Goal: Information Seeking & Learning: Understand process/instructions

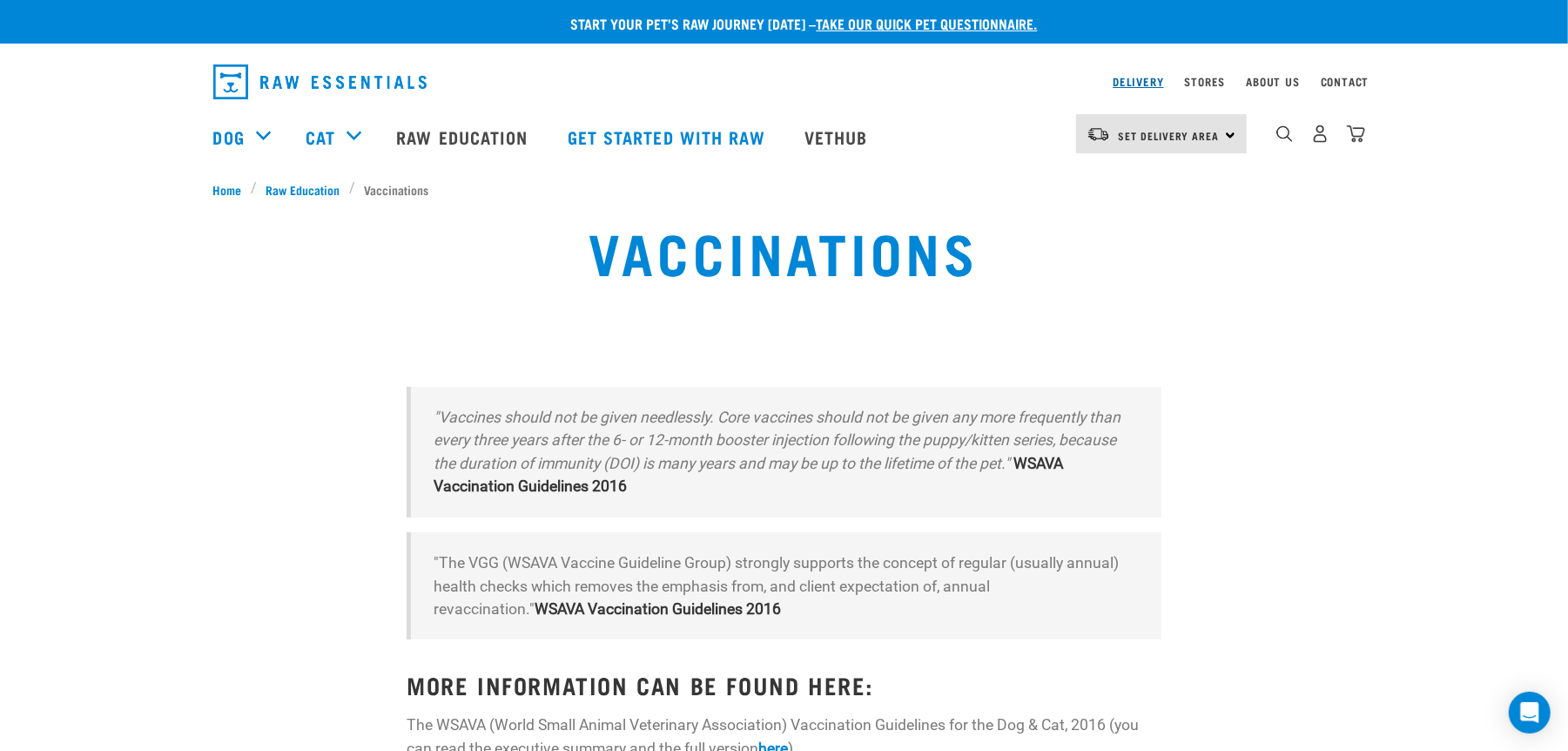
click at [1126, 78] on link "Delivery" at bounding box center [1138, 81] width 50 height 6
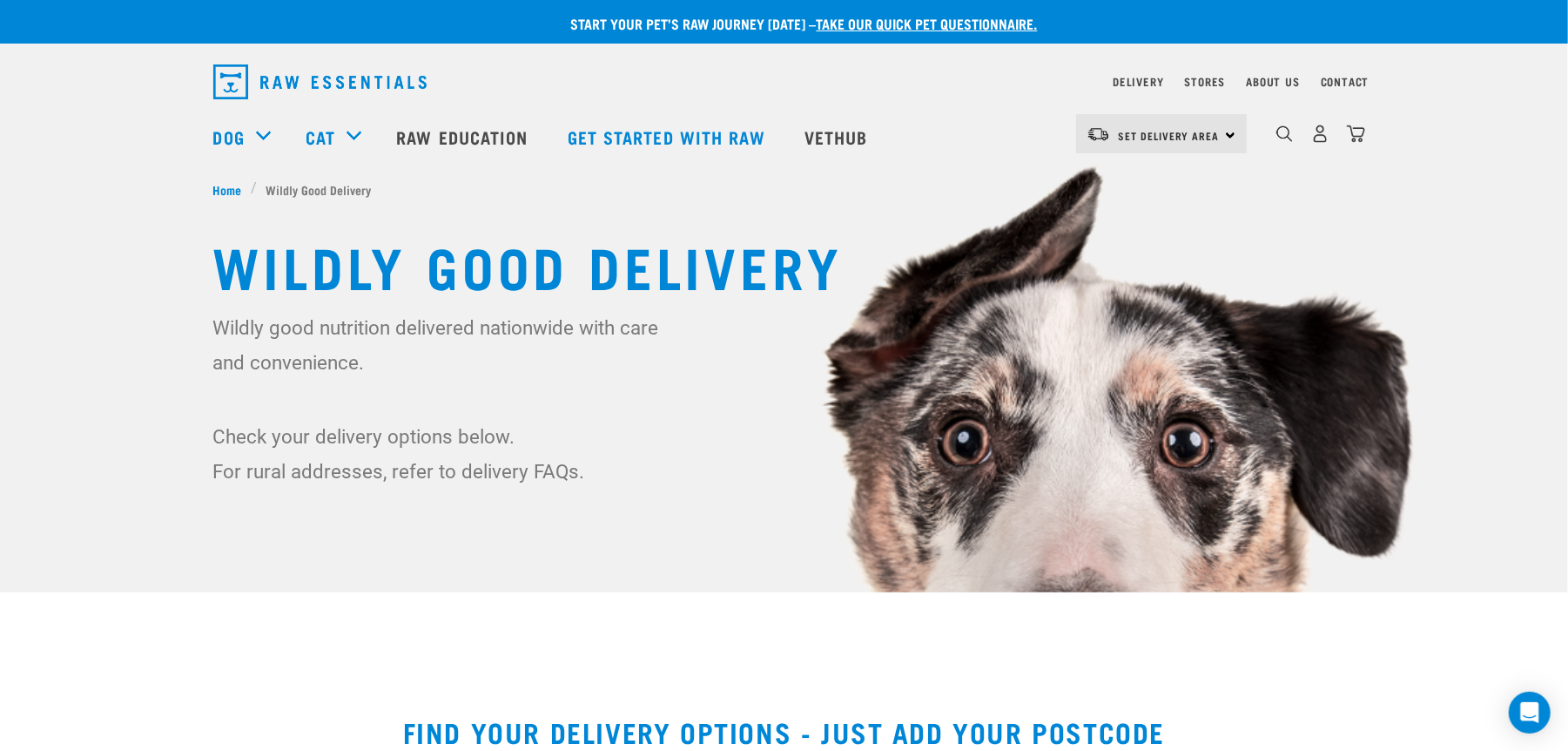
click at [1226, 132] on div "Set Delivery Area North Island South Island" at bounding box center [1161, 133] width 170 height 39
click at [843, 196] on ul "Home Wildly Good Delivery" at bounding box center [784, 189] width 1143 height 18
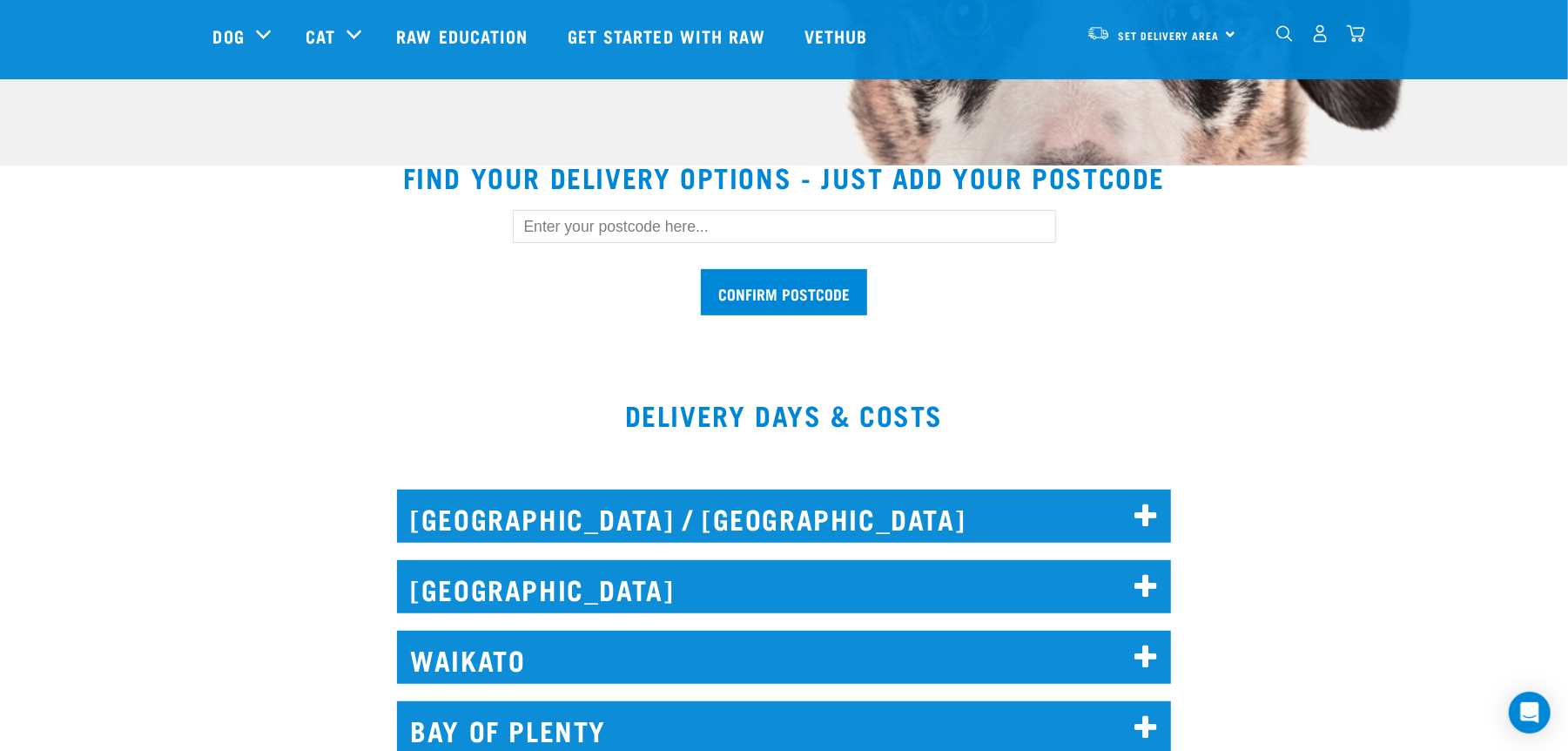
scroll to position [464, 0]
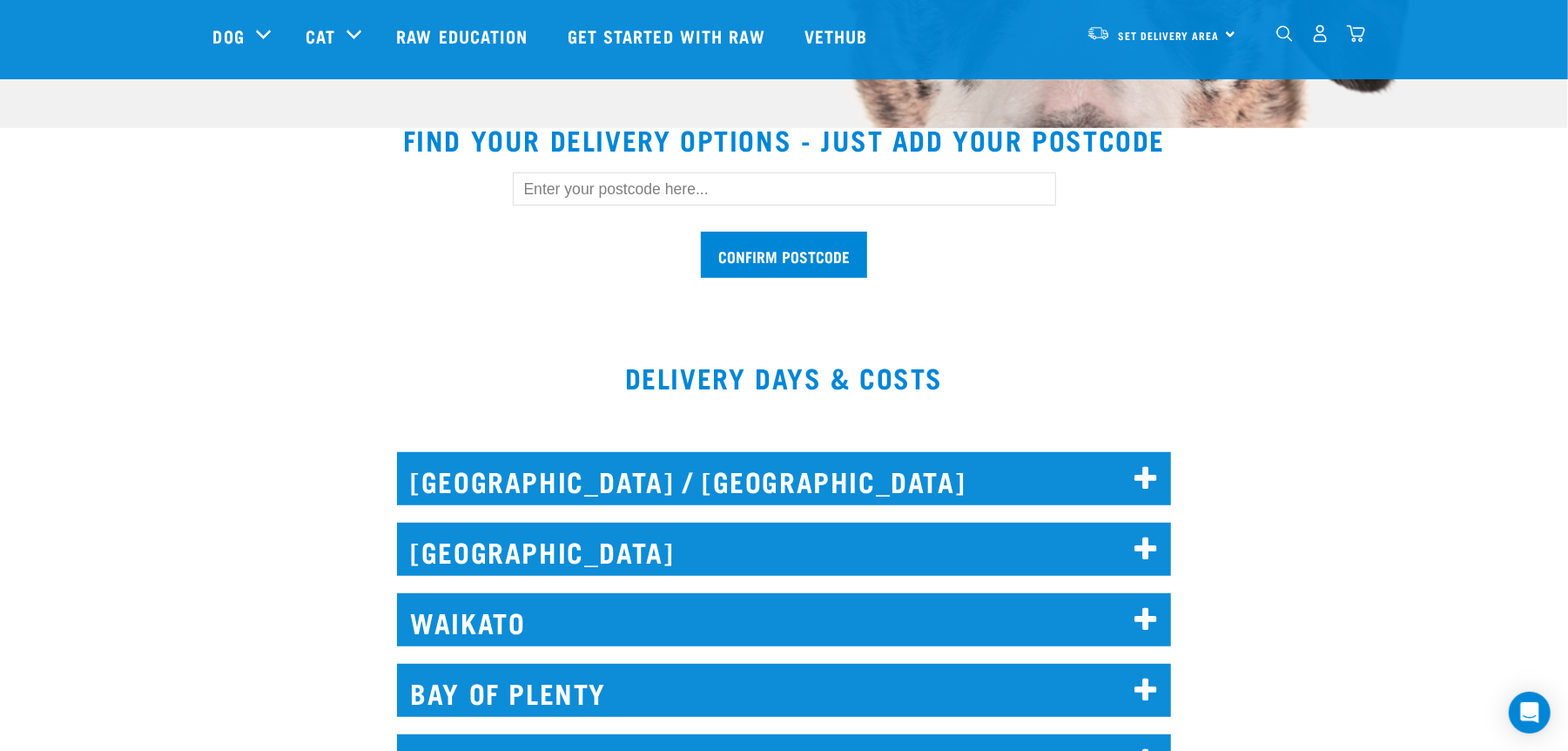
click at [616, 183] on input "text" at bounding box center [784, 189] width 543 height 33
type input "3620"
click at [701, 232] on input "Confirm postcode" at bounding box center [784, 255] width 167 height 46
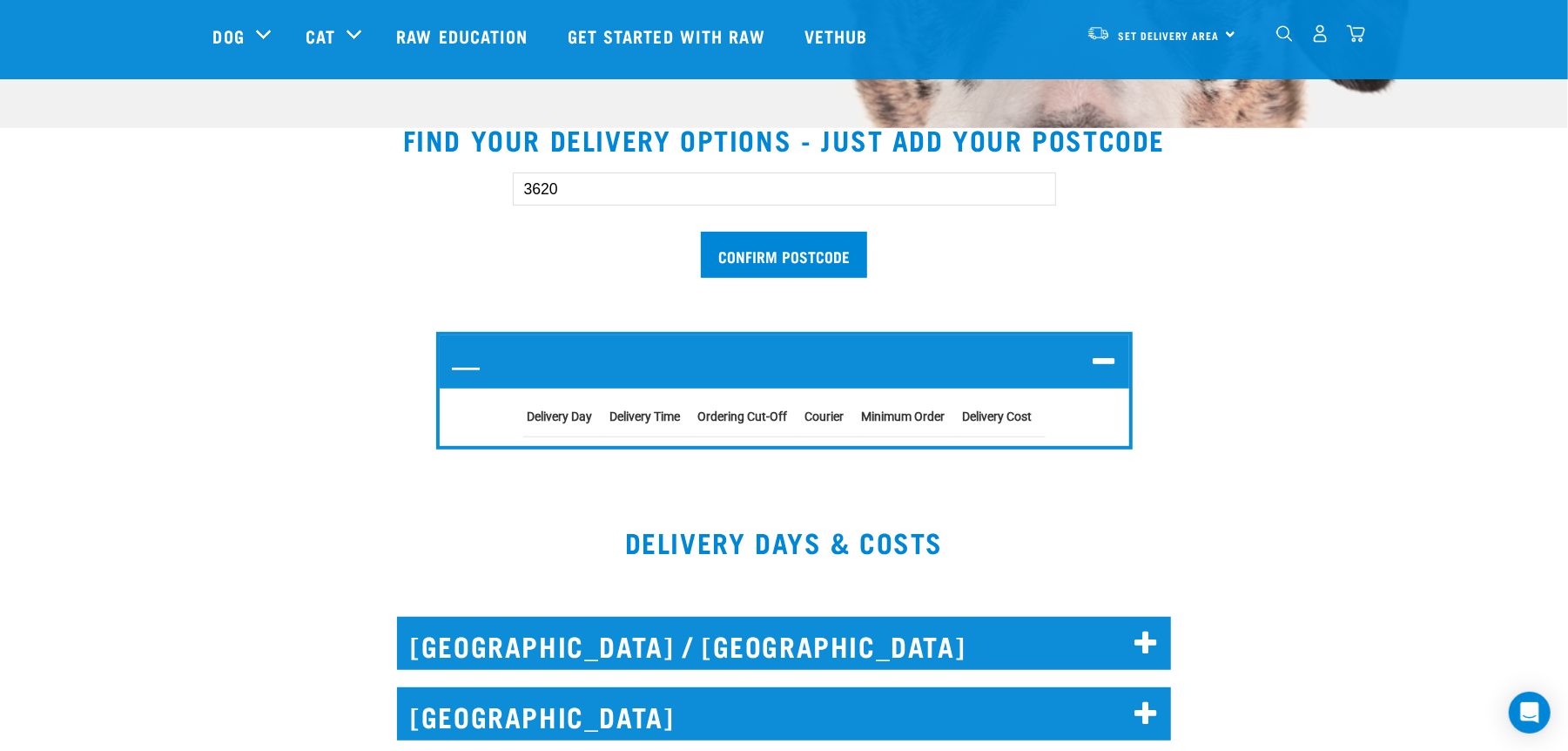
scroll to position [580, 0]
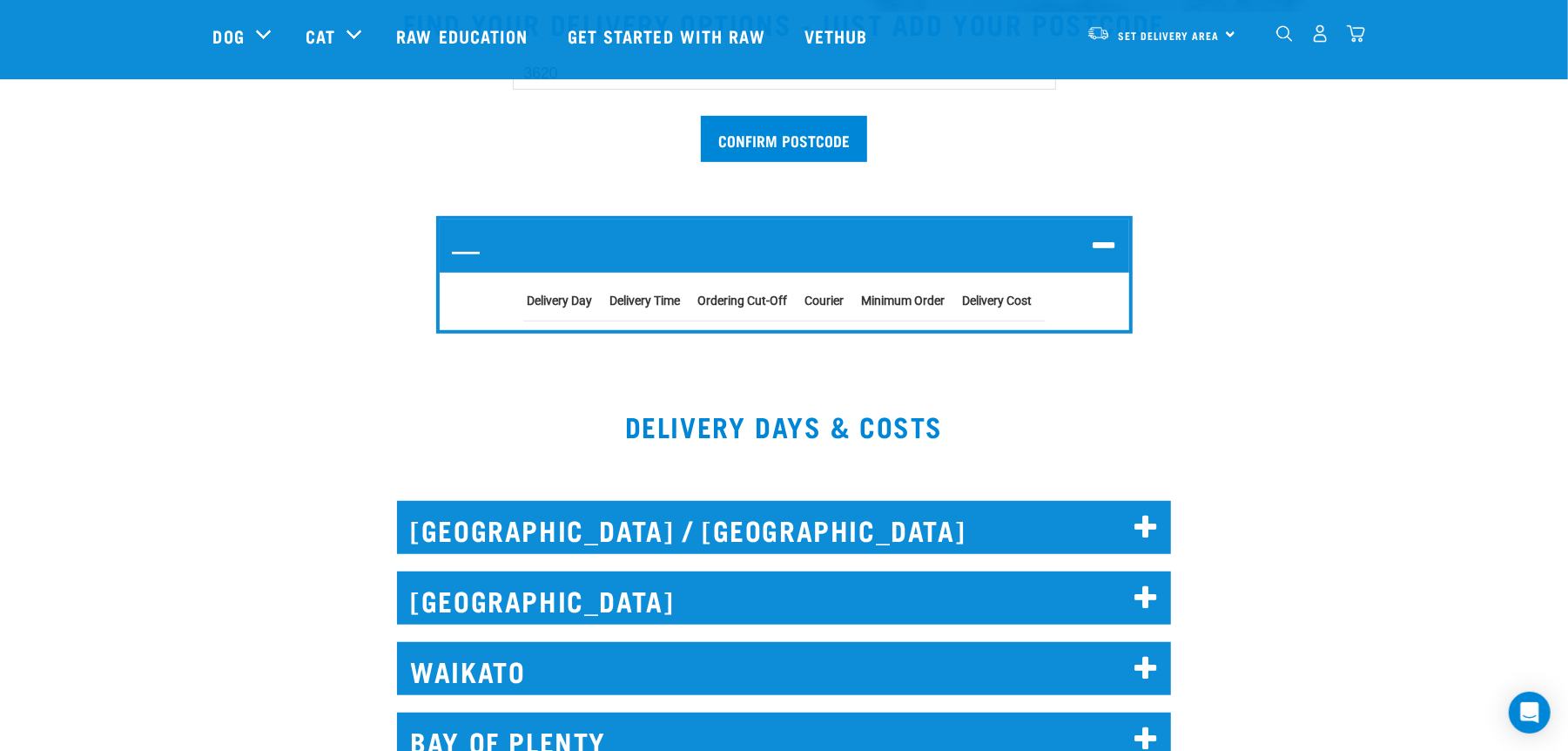
click at [557, 295] on strong "Delivery Day" at bounding box center [560, 300] width 65 height 13
click at [652, 294] on strong "Delivery Time" at bounding box center [645, 300] width 70 height 13
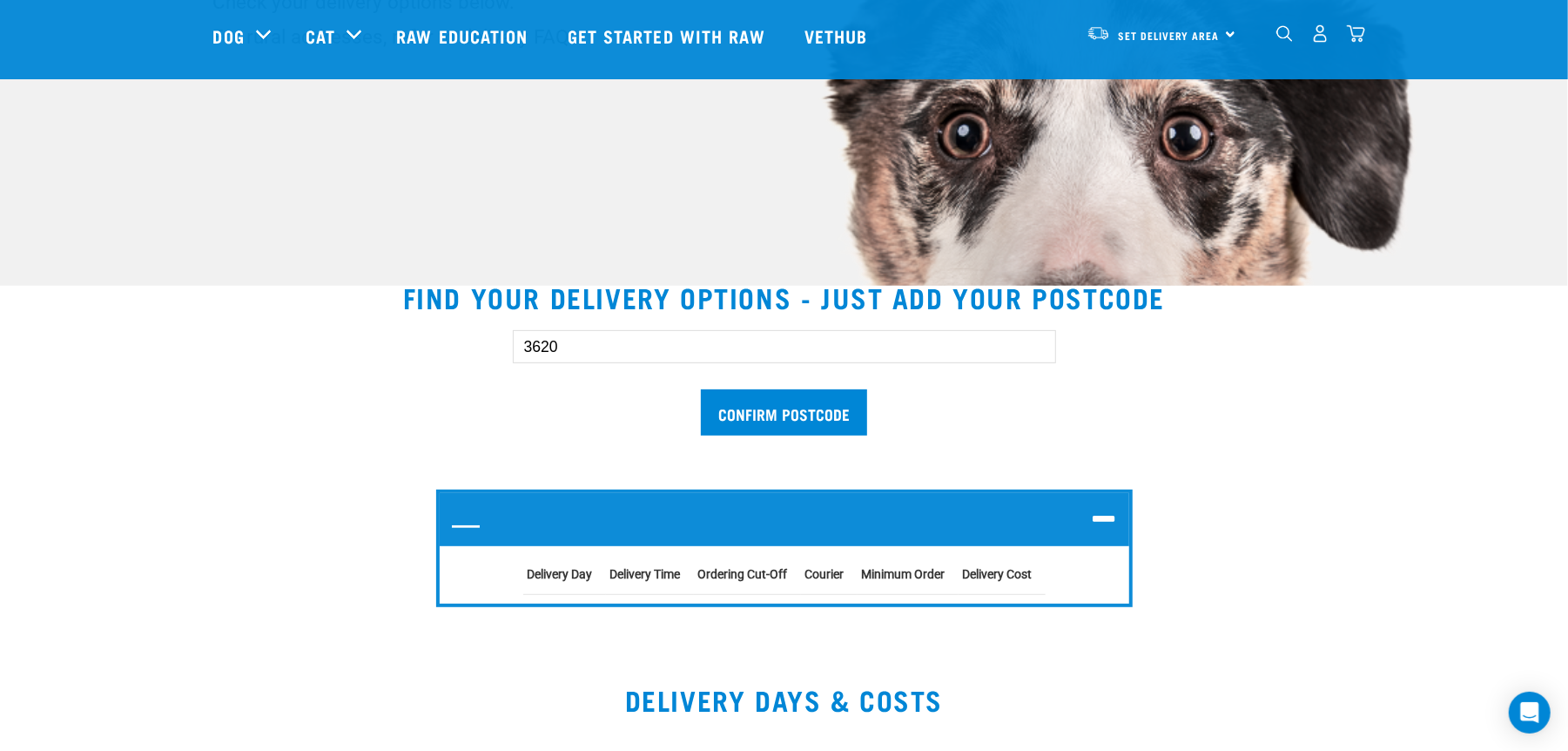
scroll to position [232, 0]
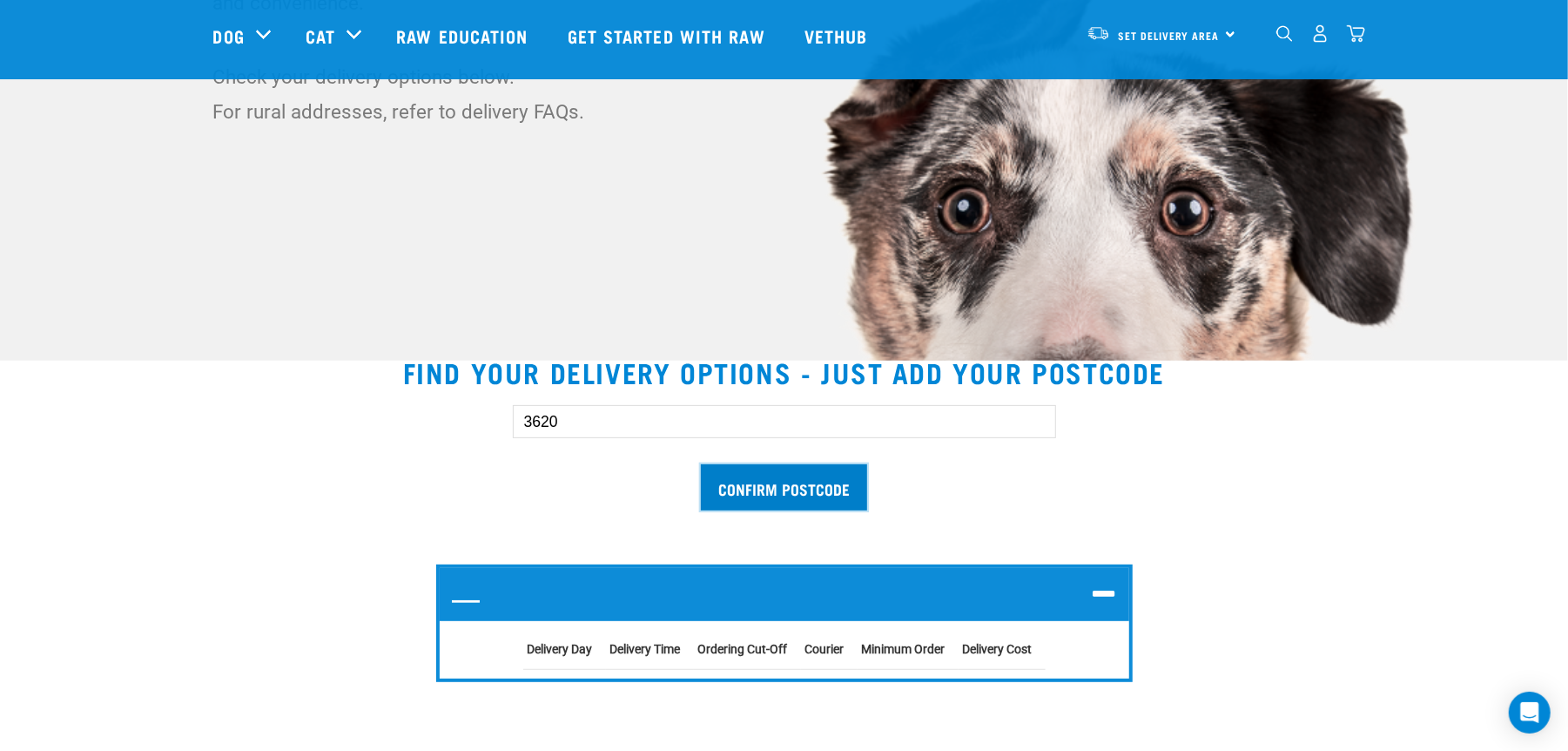
click at [784, 479] on input "Confirm postcode" at bounding box center [784, 487] width 167 height 46
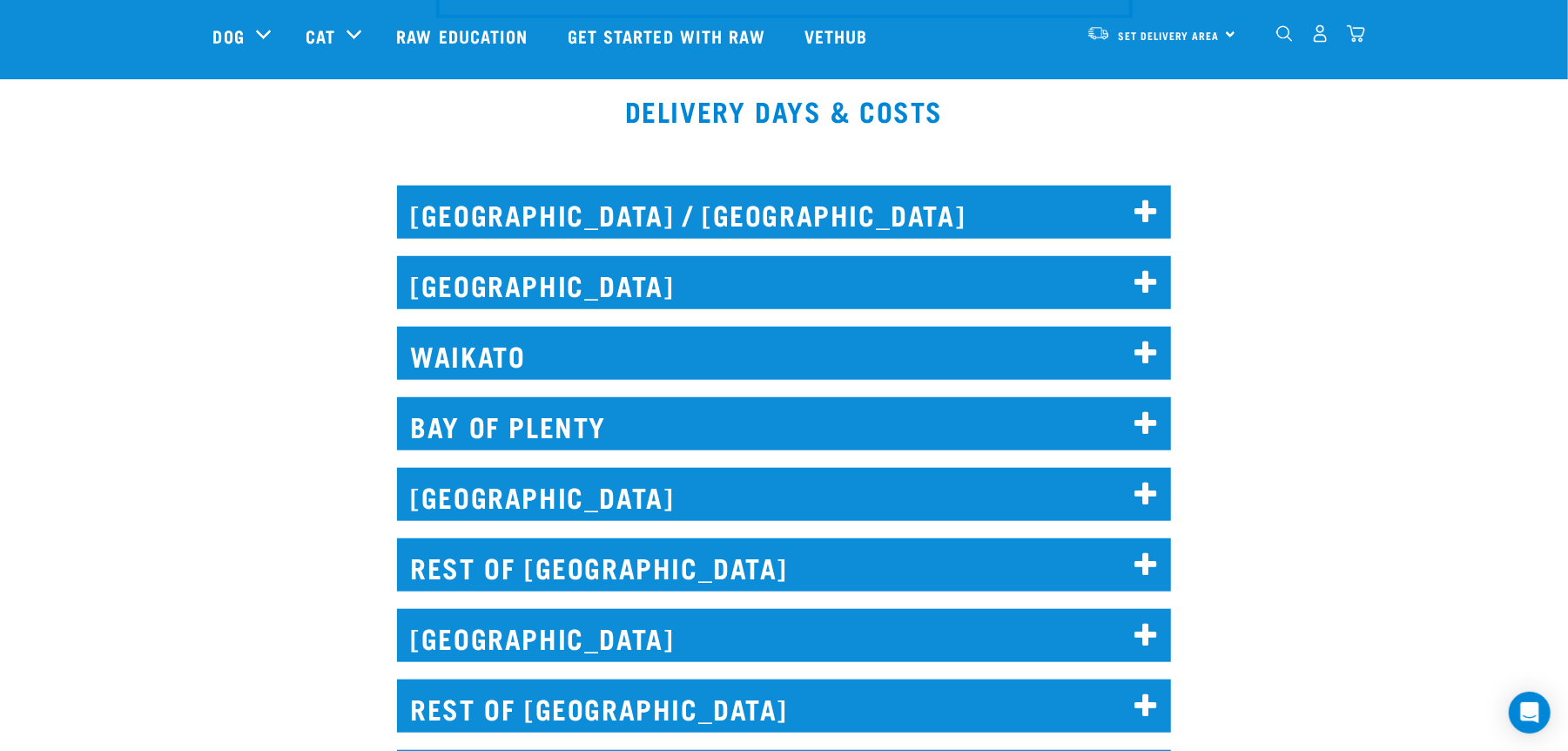
scroll to position [1045, 0]
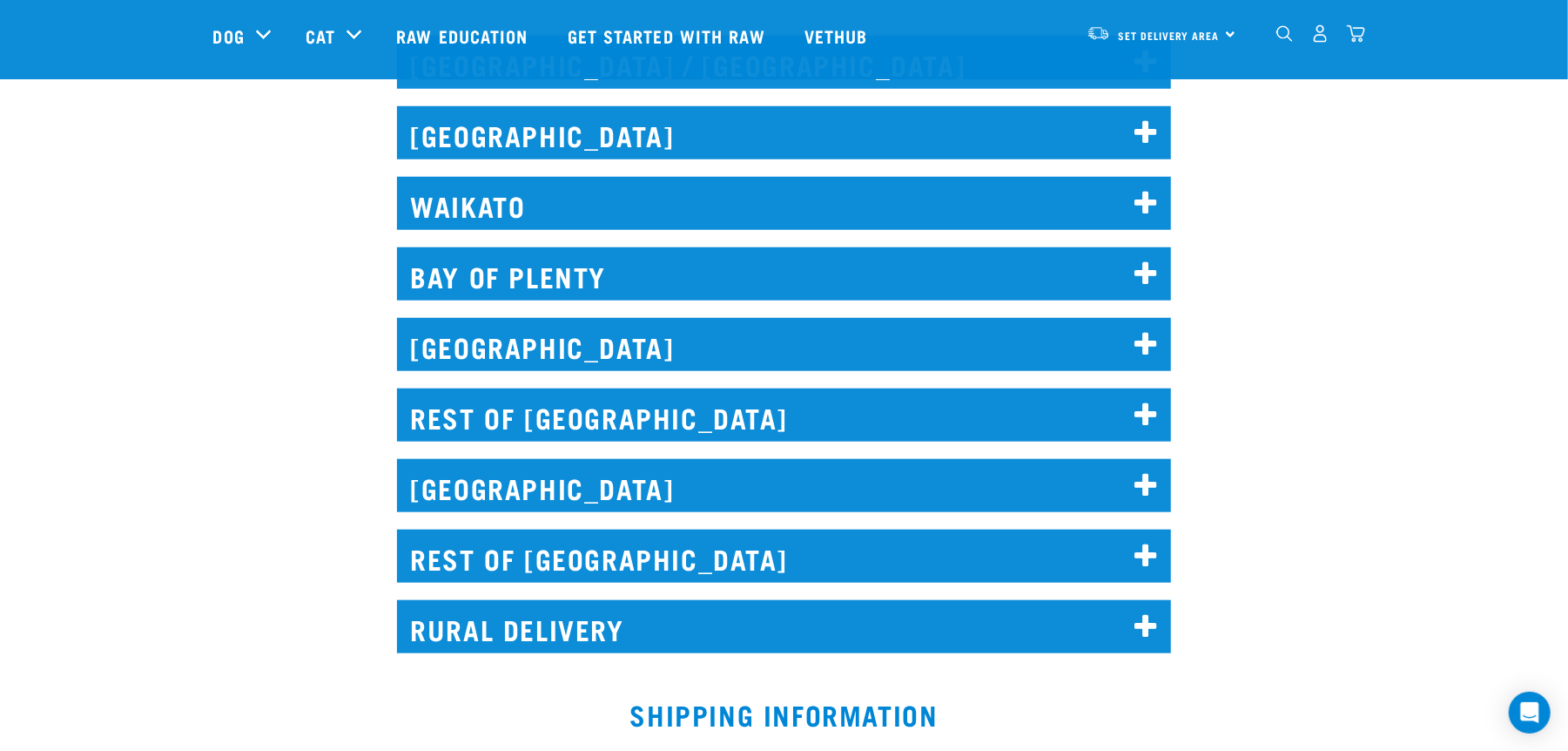
click at [1144, 409] on icon at bounding box center [1146, 415] width 23 height 28
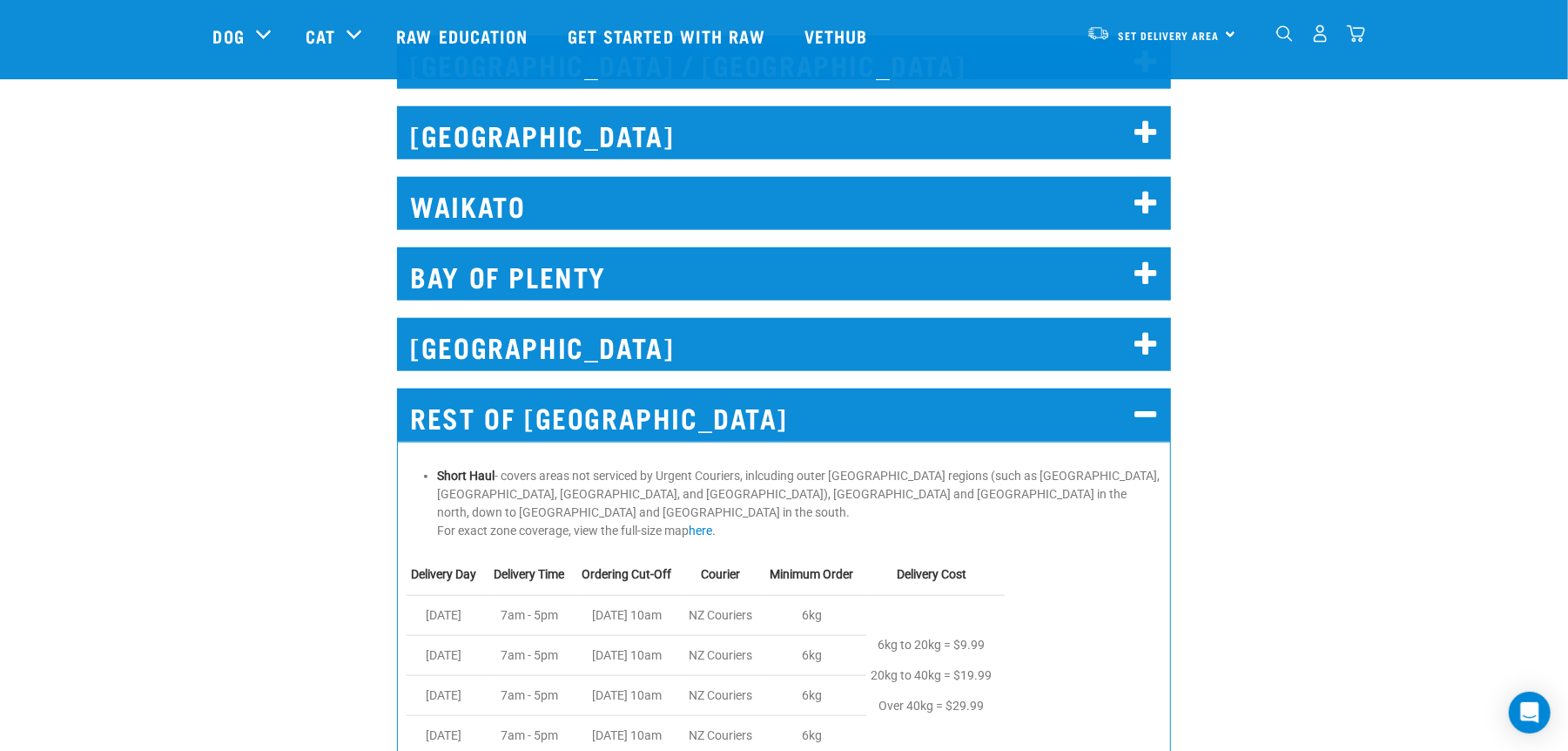
click at [555, 203] on h2 "WAIKATO" at bounding box center [784, 203] width 774 height 53
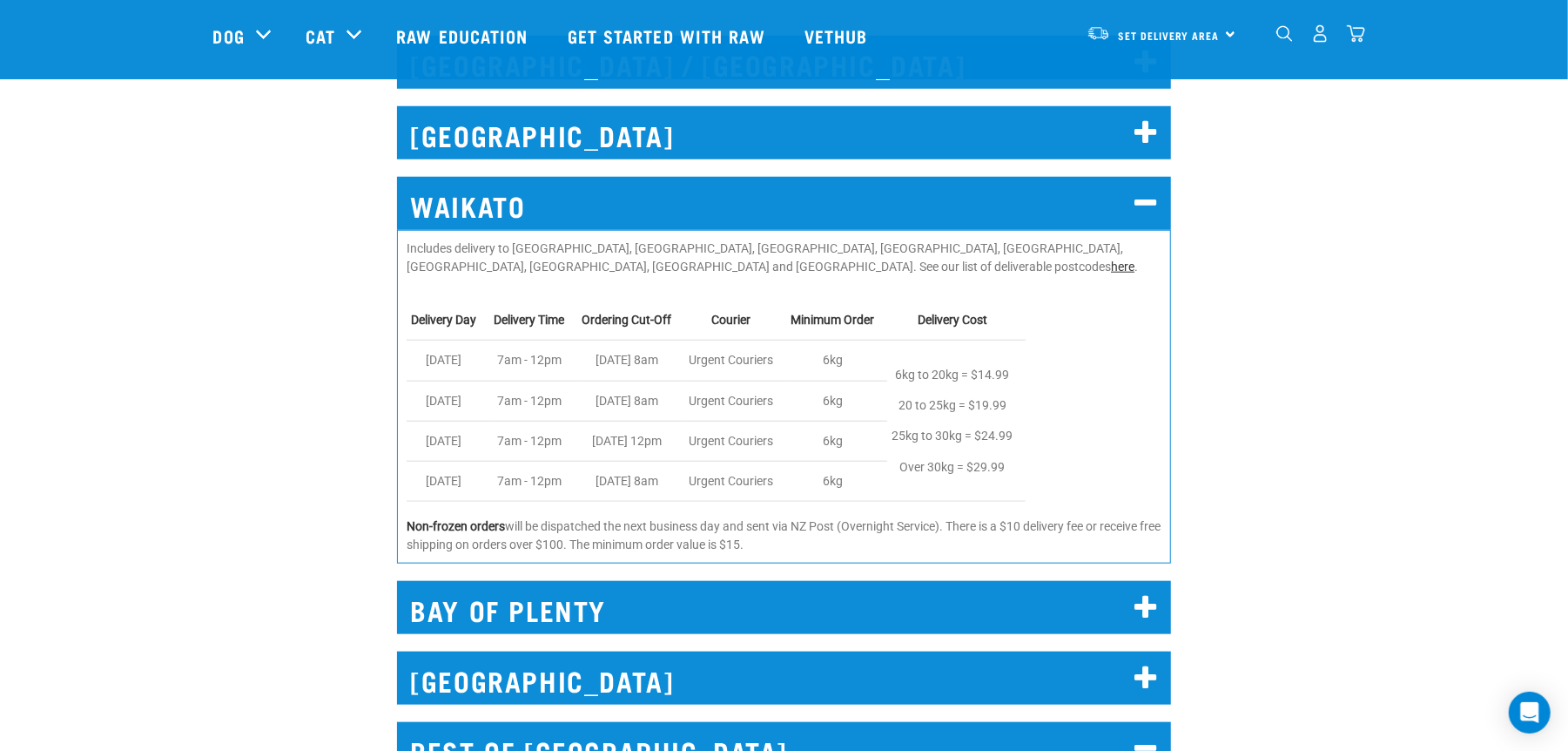
click at [1111, 260] on link "here" at bounding box center [1122, 267] width 23 height 13
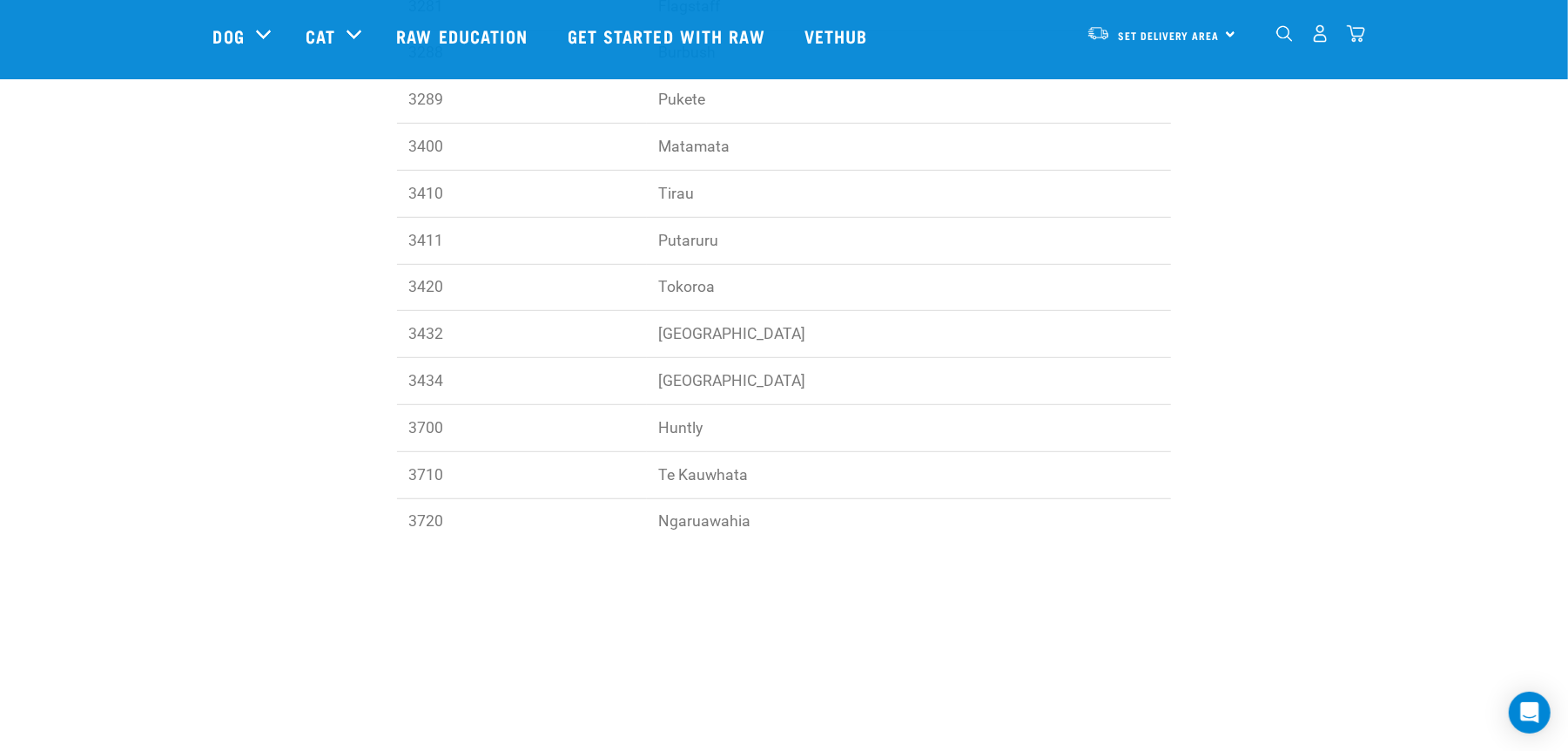
scroll to position [580, 0]
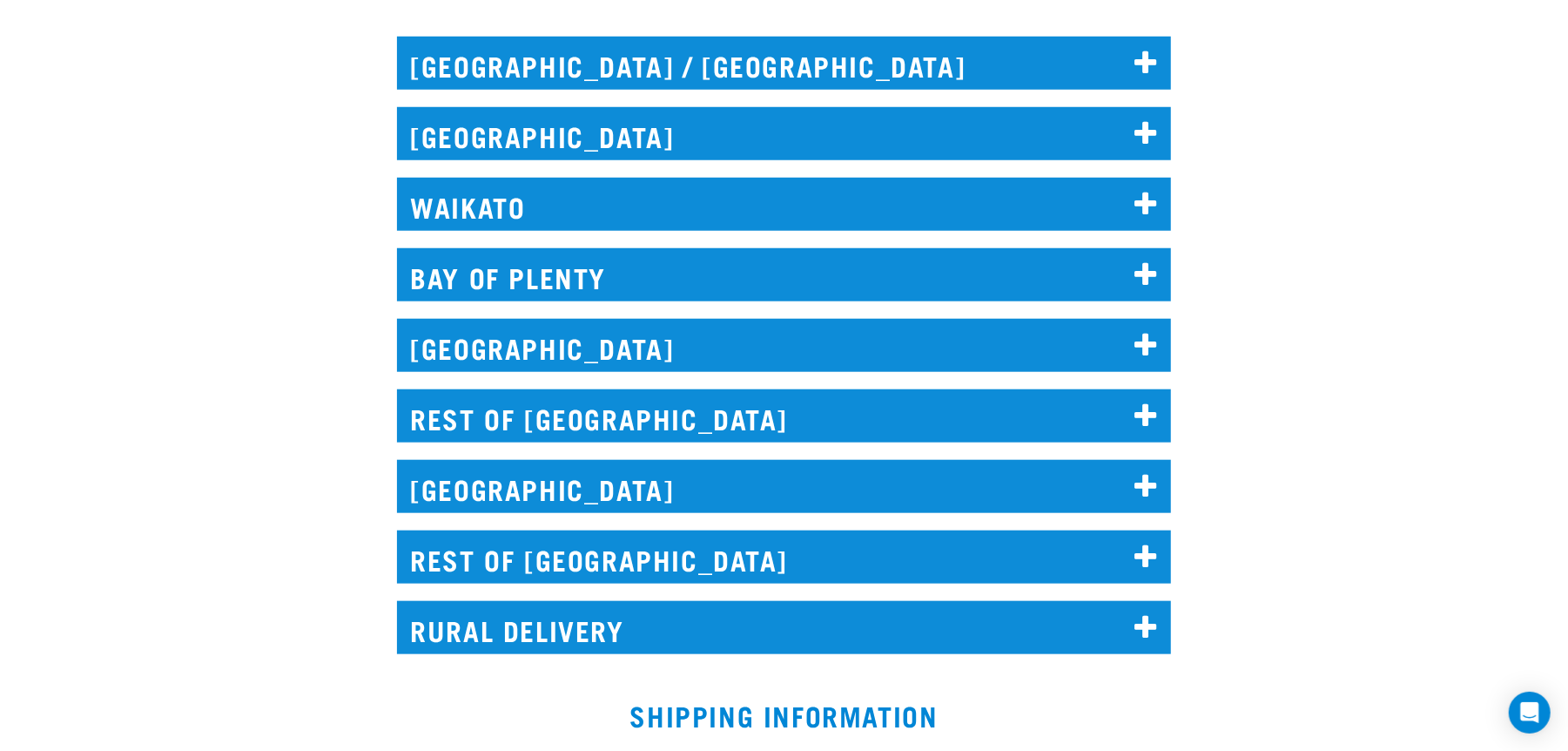
click at [1143, 261] on icon at bounding box center [1146, 274] width 23 height 28
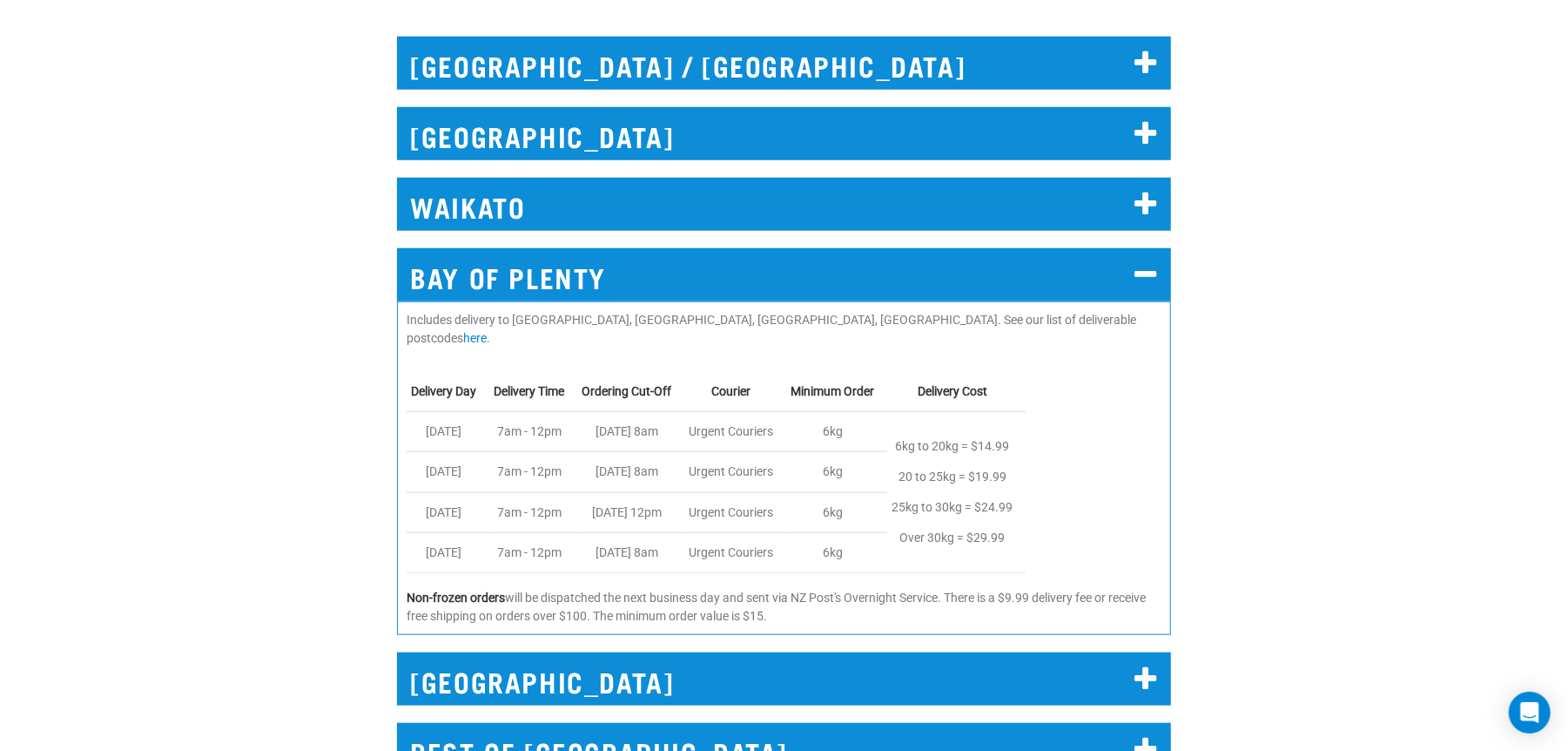
click at [1144, 267] on icon at bounding box center [1146, 274] width 23 height 28
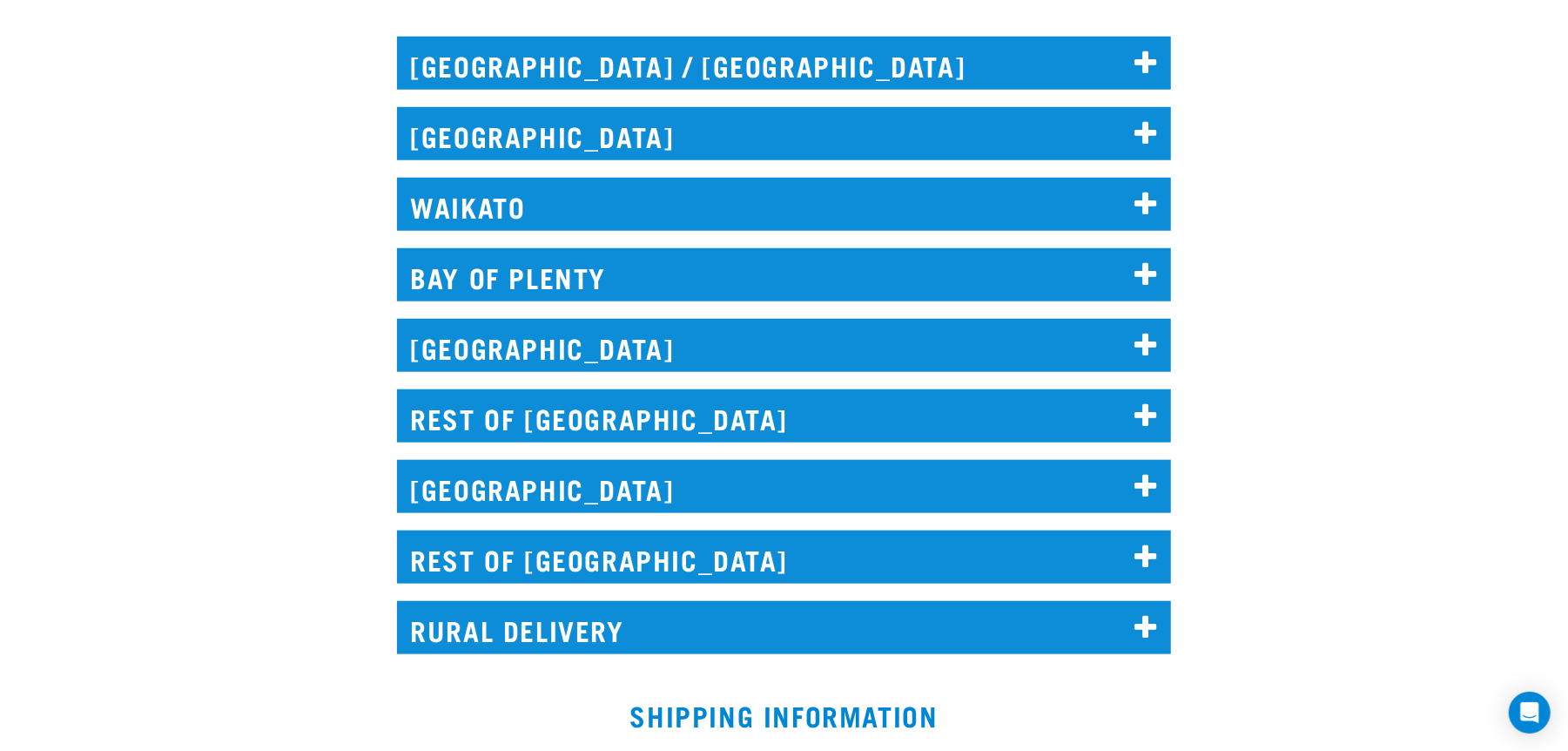
click at [1136, 420] on icon at bounding box center [1146, 416] width 23 height 28
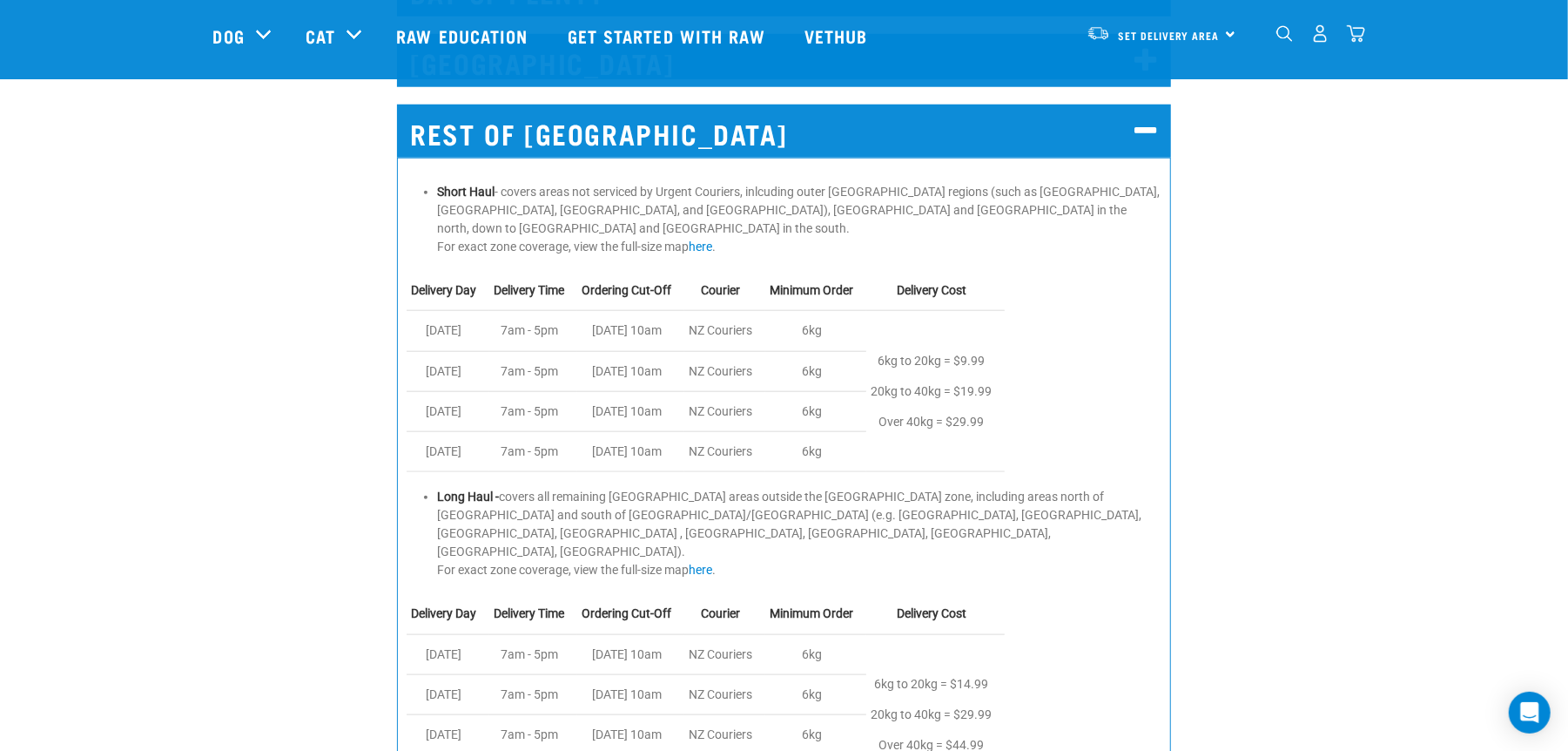
scroll to position [1240, 0]
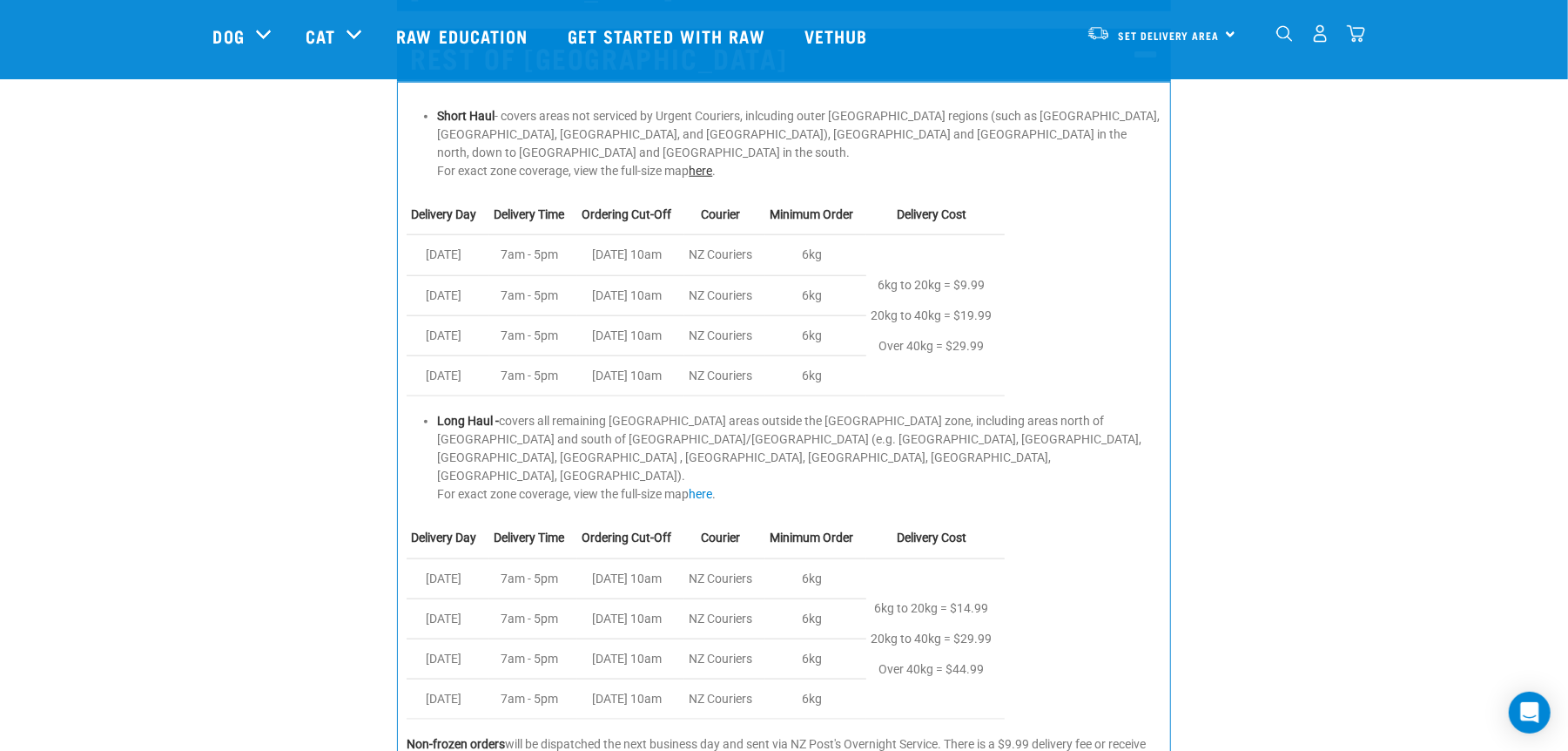
click at [708, 164] on link "here" at bounding box center [700, 170] width 23 height 13
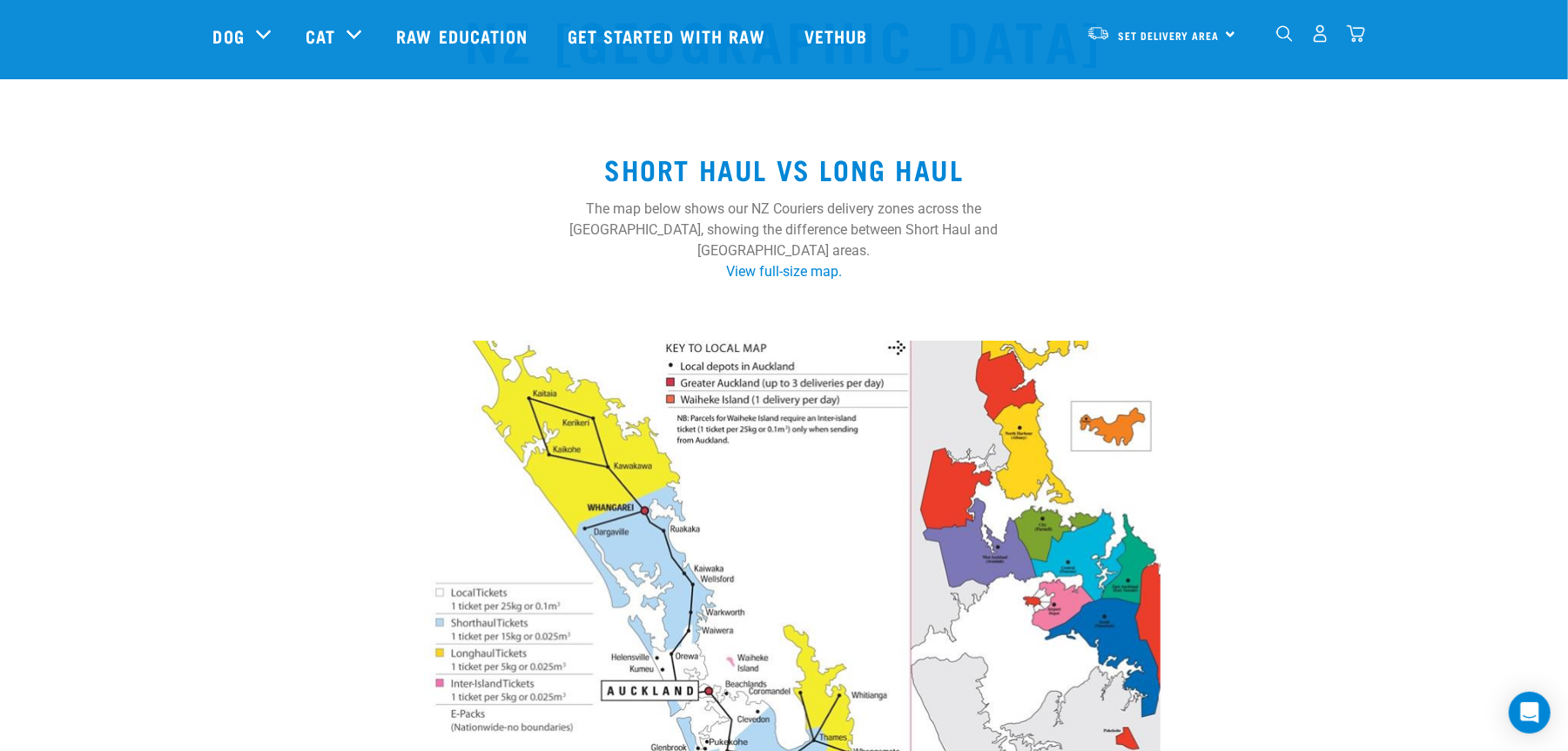
scroll to position [349, 0]
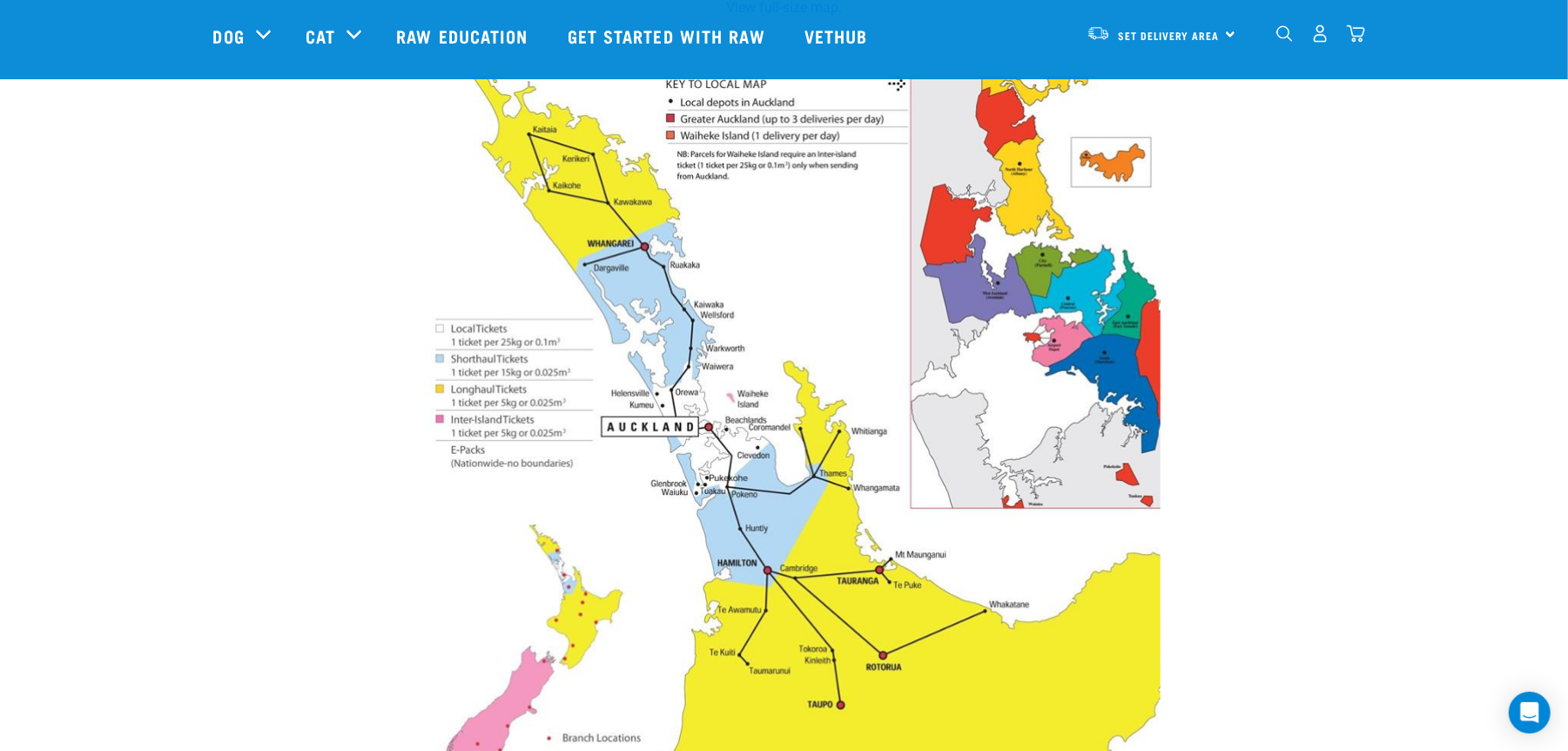
click at [858, 464] on img at bounding box center [784, 420] width 753 height 720
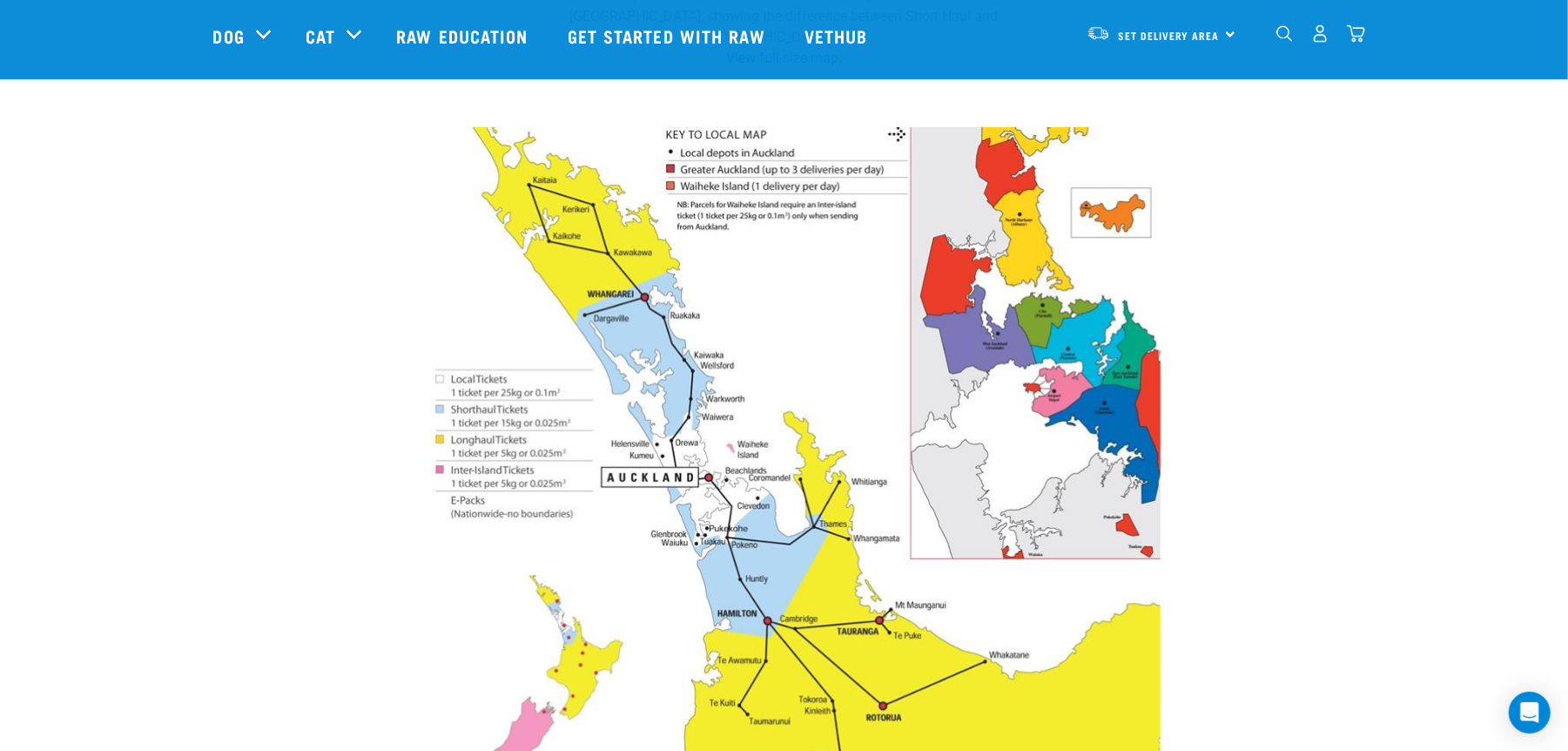
scroll to position [0, 0]
